Goal: Information Seeking & Learning: Find specific fact

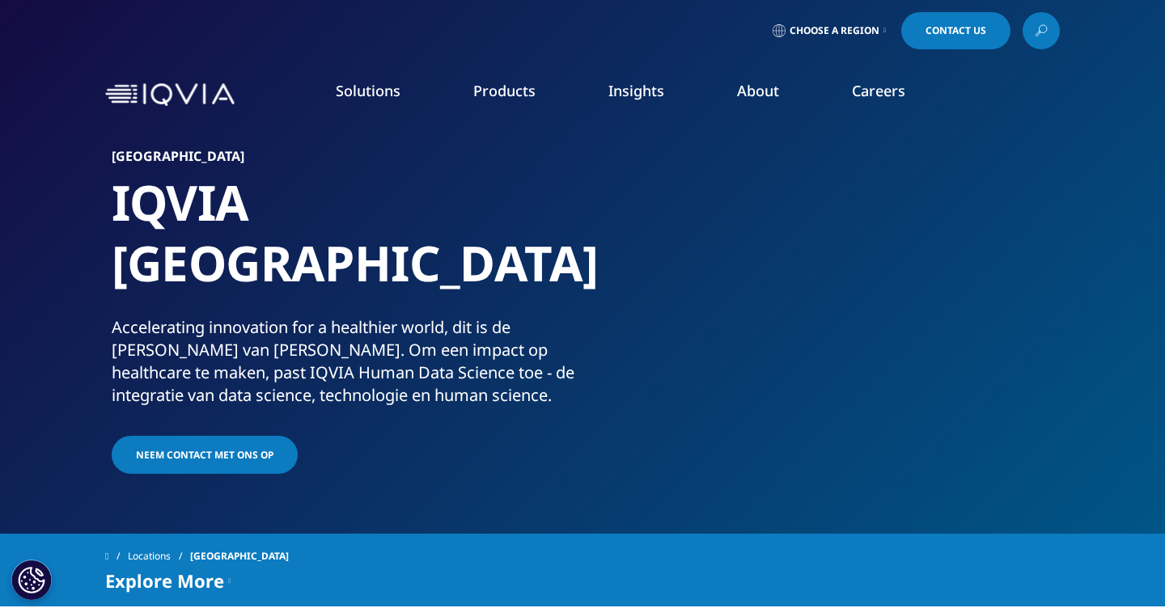
click at [1043, 22] on icon at bounding box center [1041, 30] width 13 height 21
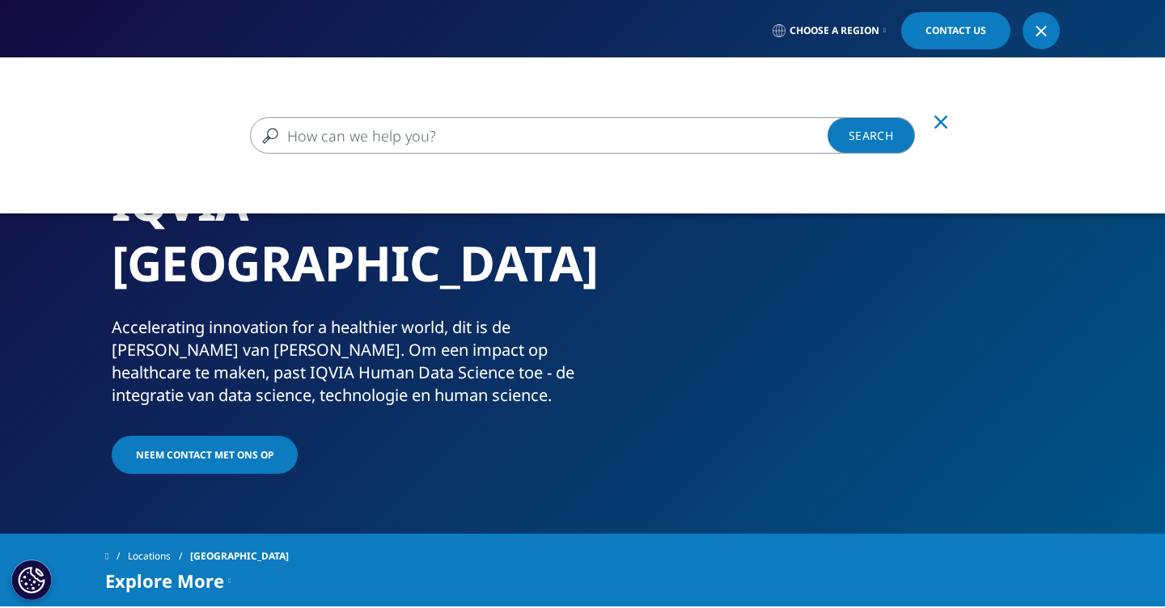
scroll to position [487, 0]
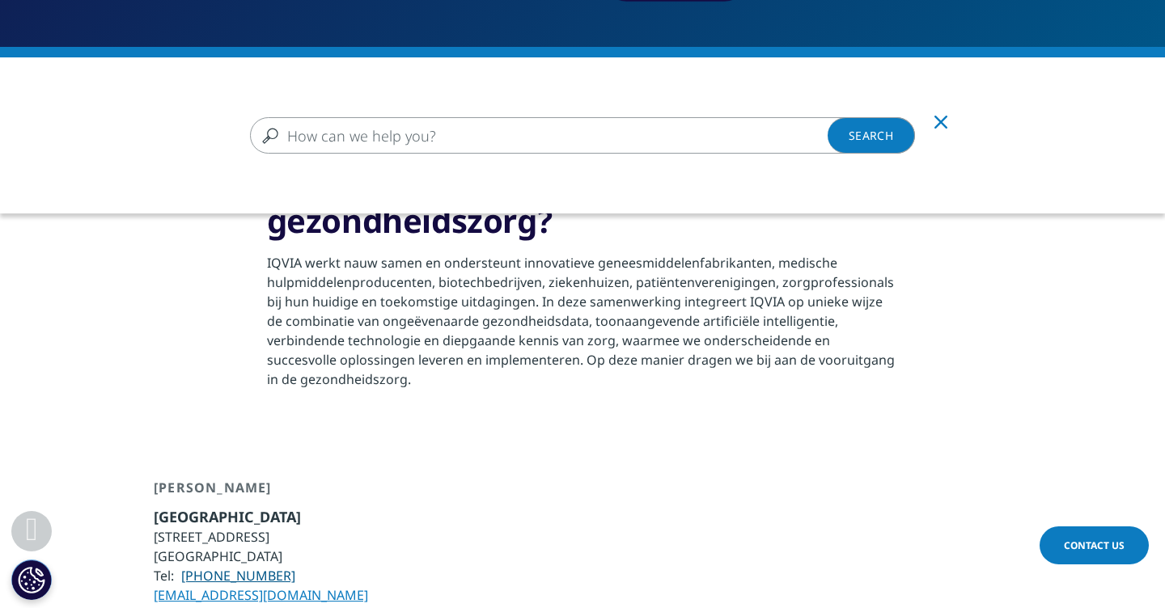
click at [424, 134] on input "Zoeken" at bounding box center [582, 135] width 665 height 36
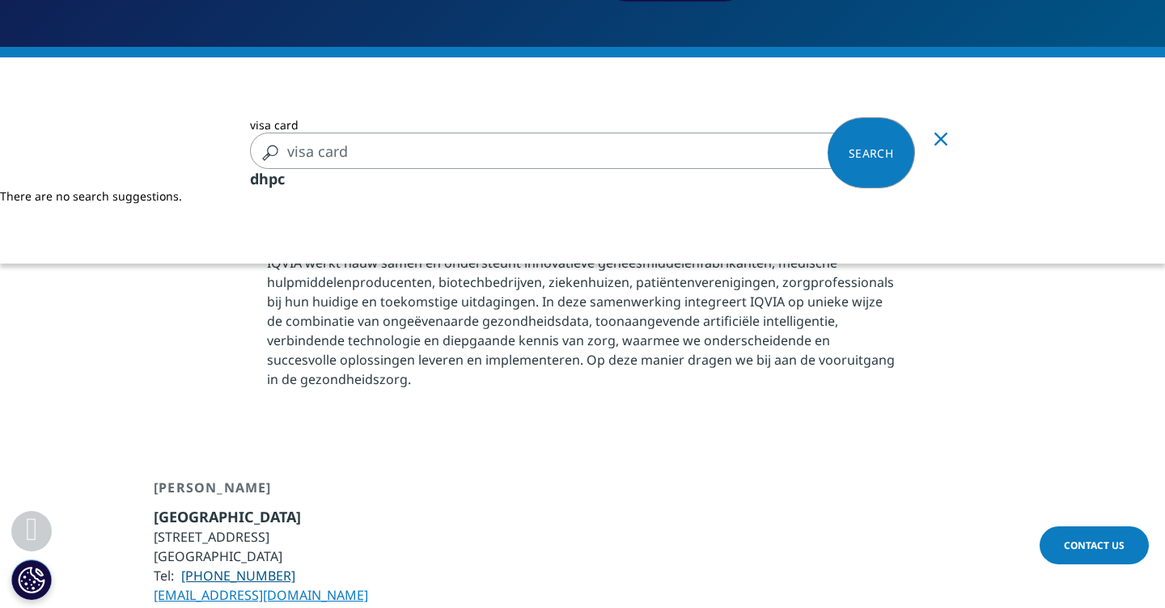
type input "visa card"
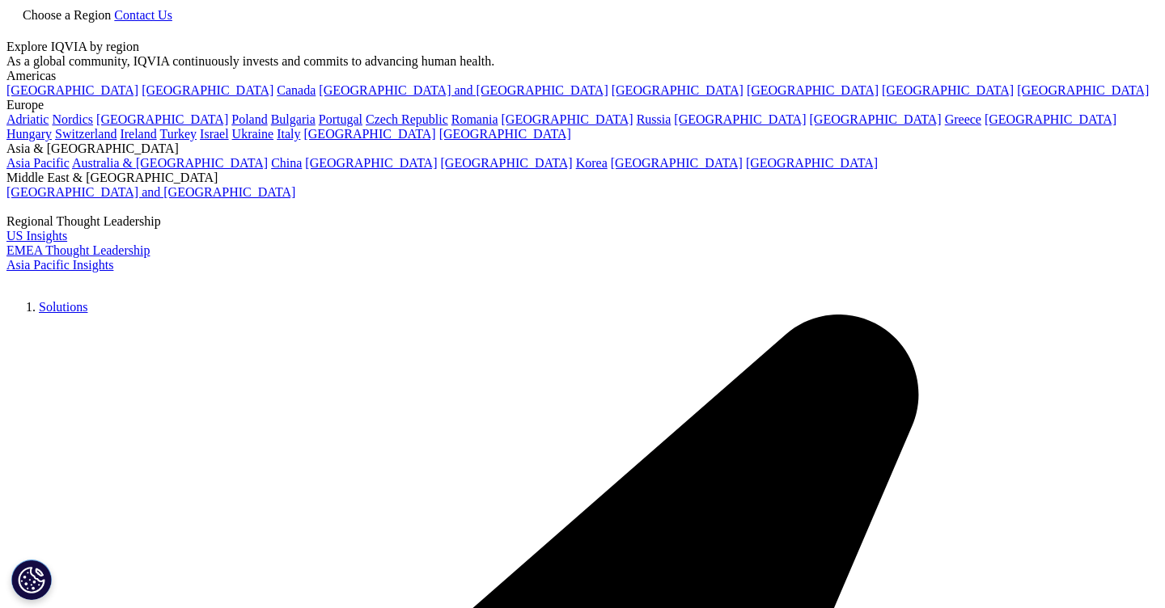
type input "visa card"
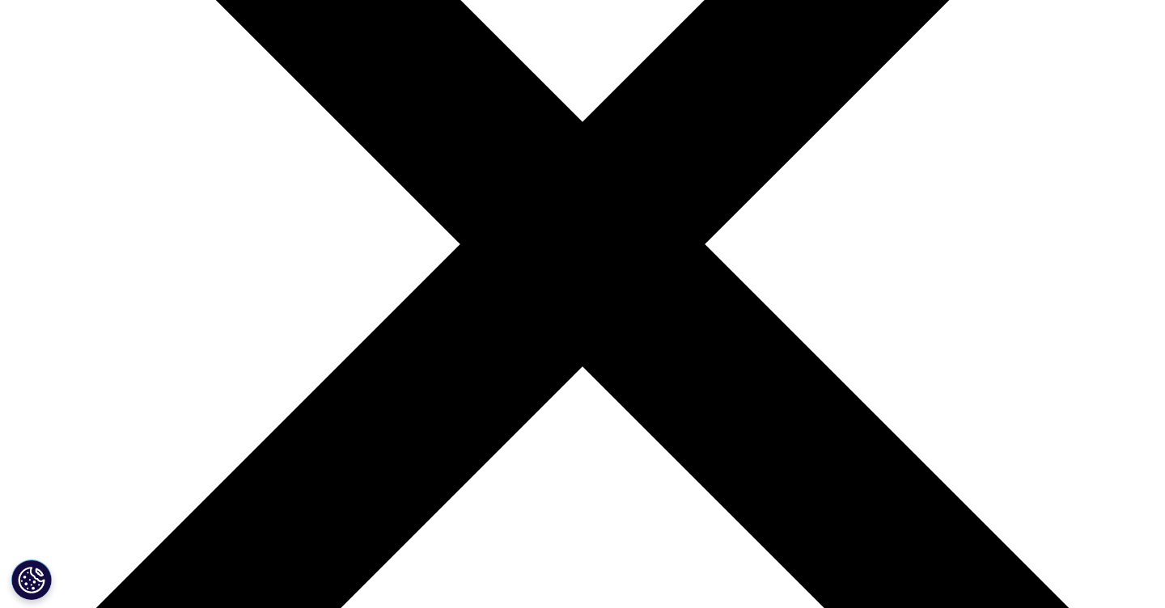
scroll to position [356, 0]
